Goal: Navigation & Orientation: Go to known website

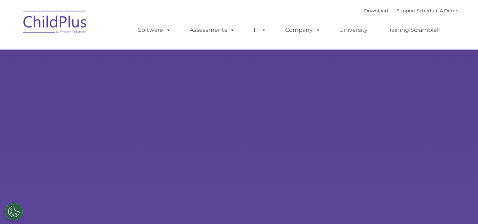
select select "MEDIUM"
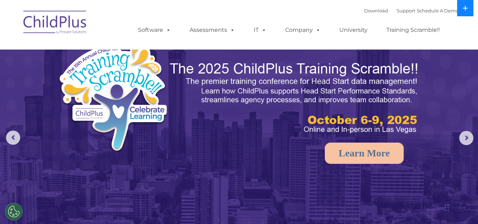
click at [465, 8] on icon at bounding box center [465, 8] width 5 height 5
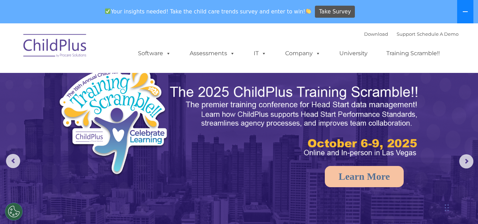
click at [467, 13] on icon at bounding box center [466, 12] width 6 height 6
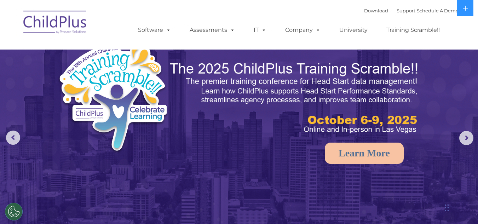
click at [71, 25] on img at bounding box center [55, 23] width 71 height 35
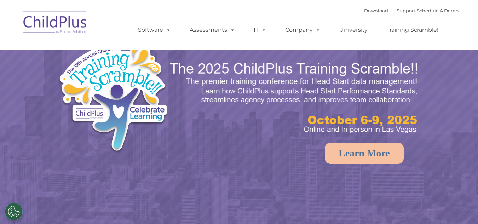
select select "MEDIUM"
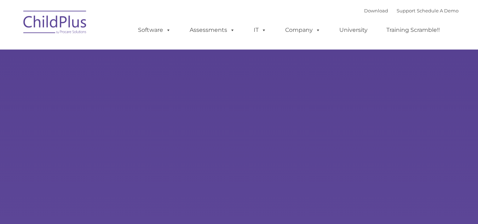
select select "MEDIUM"
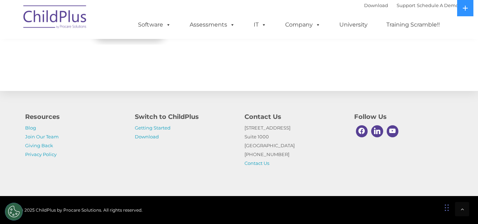
scroll to position [845, 0]
